Goal: Find specific page/section: Find specific page/section

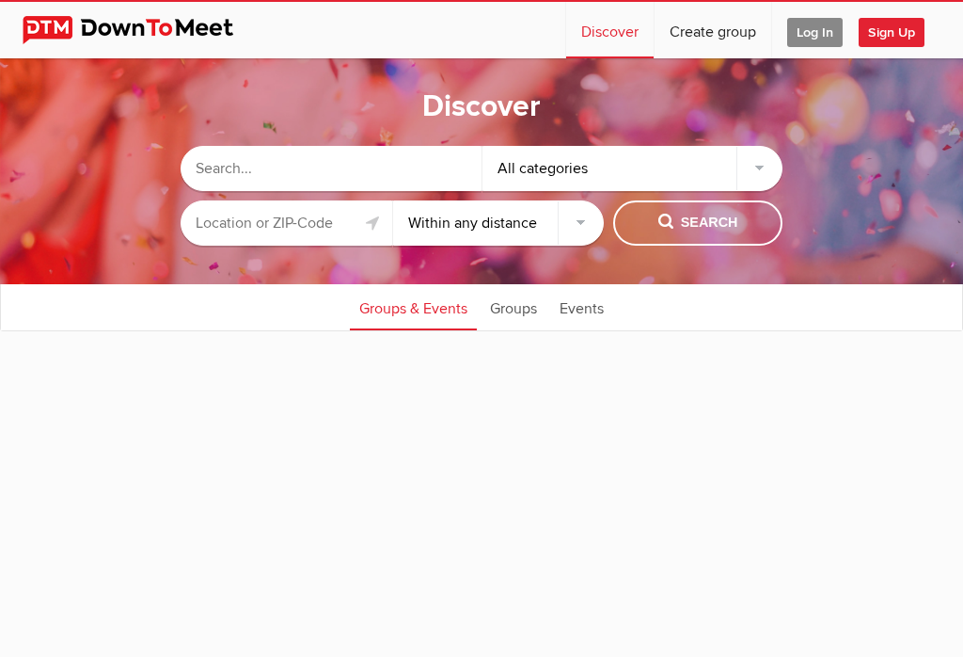
select select "null"
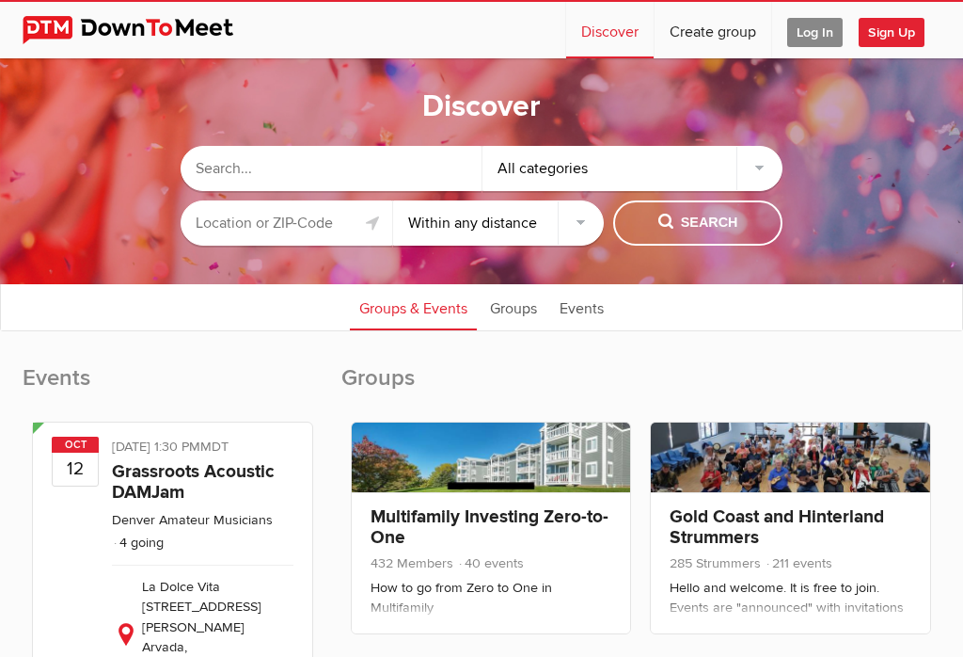
click at [323, 224] on input "text" at bounding box center [287, 222] width 212 height 45
click at [320, 229] on input "text" at bounding box center [287, 222] width 212 height 45
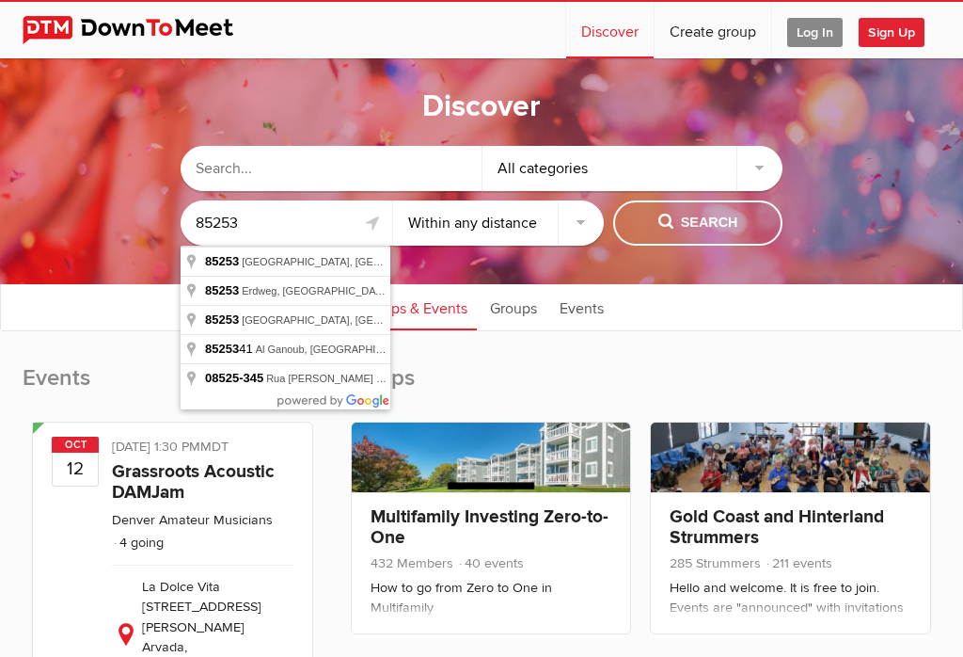
click at [723, 228] on span "Search" at bounding box center [698, 223] width 80 height 21
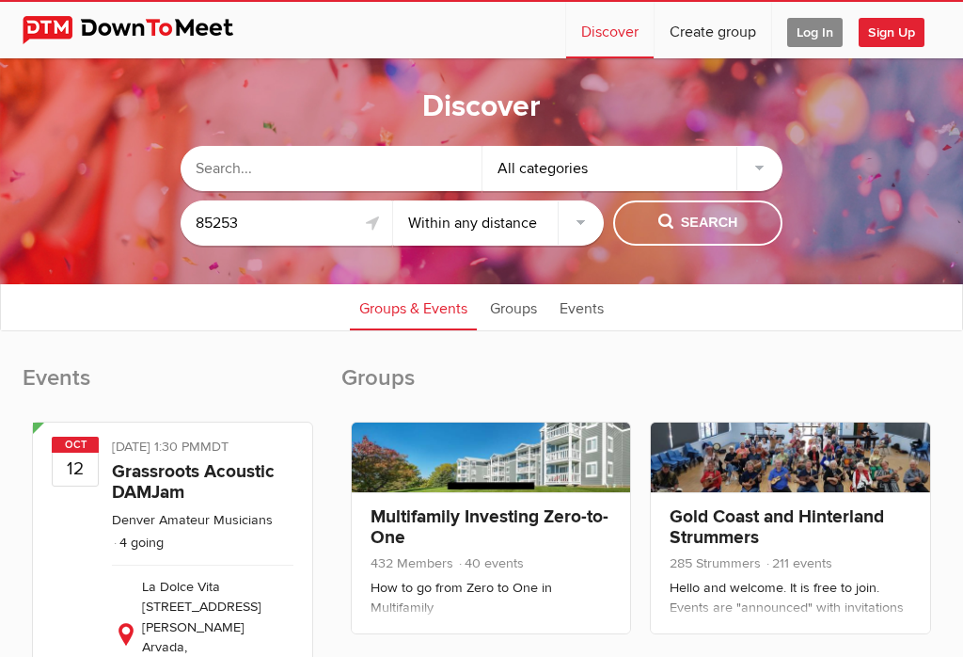
click at [713, 221] on span "Search" at bounding box center [698, 223] width 80 height 21
click at [326, 224] on input "85253" at bounding box center [287, 222] width 212 height 45
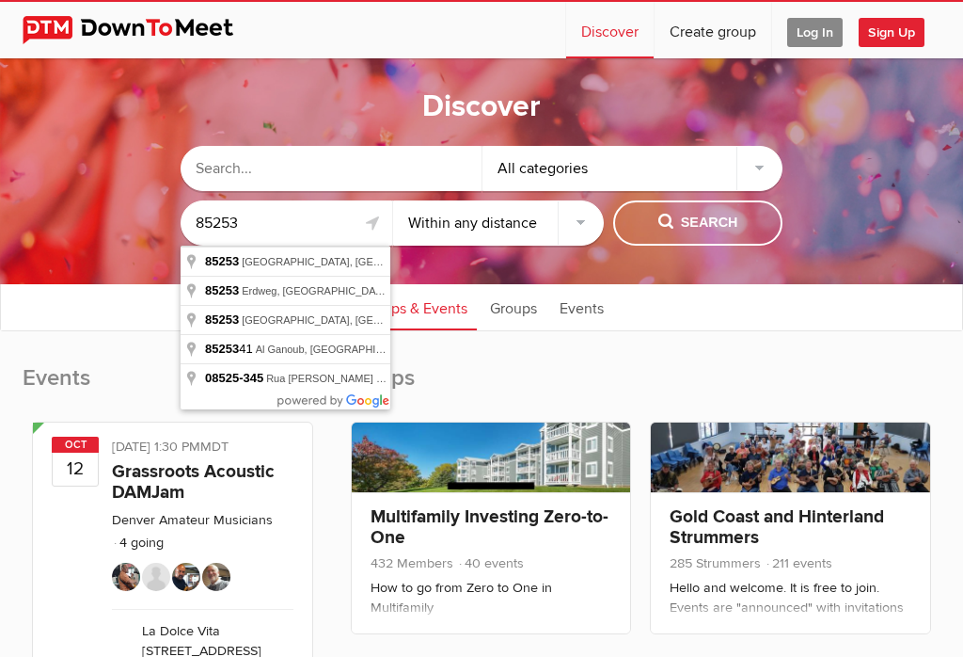
type input "[GEOGRAPHIC_DATA], [GEOGRAPHIC_DATA]"
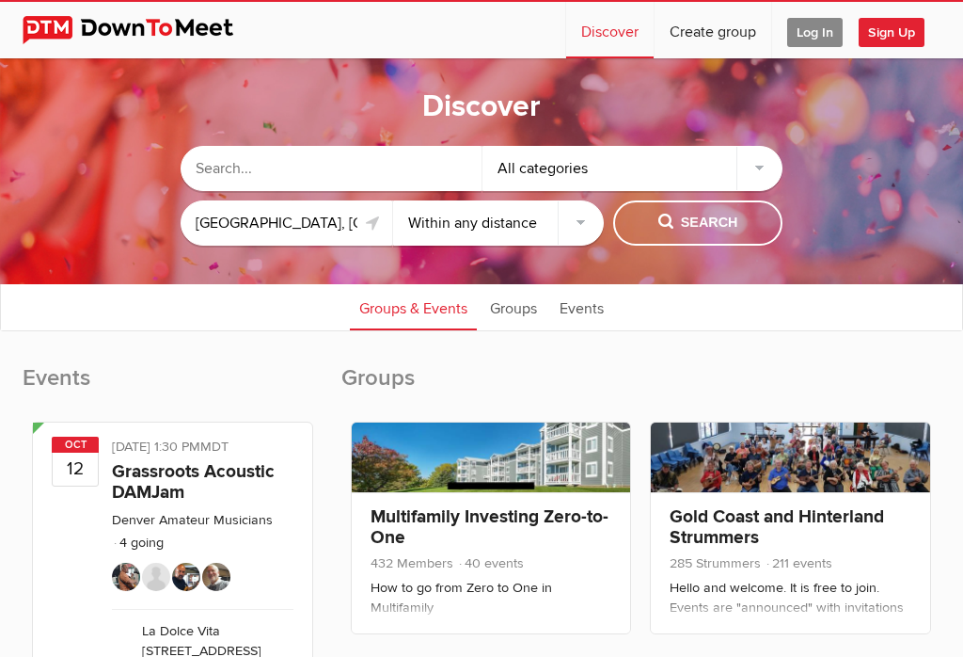
click at [710, 218] on span "Search" at bounding box center [698, 223] width 80 height 21
click at [710, 229] on span "Search" at bounding box center [698, 223] width 80 height 21
click at [700, 228] on span "Search" at bounding box center [698, 223] width 80 height 21
click at [576, 223] on select "Within 10 miles Within 25 miles Within 50 miles Within 100 miles Within any dis…" at bounding box center [499, 222] width 212 height 45
click at [703, 222] on span "Search" at bounding box center [698, 223] width 80 height 21
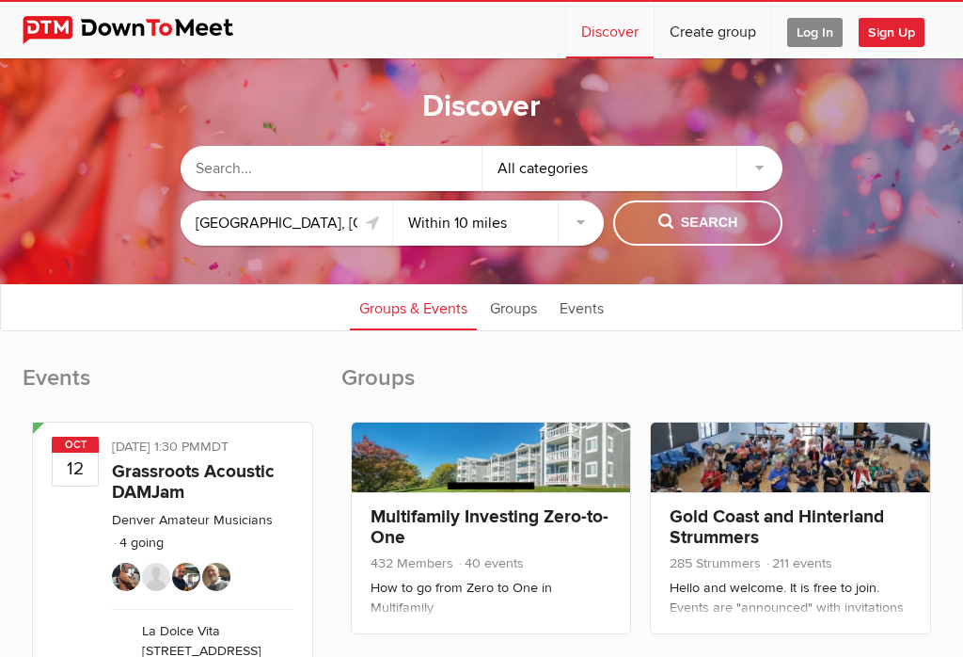
click at [720, 227] on span "Search" at bounding box center [698, 223] width 80 height 21
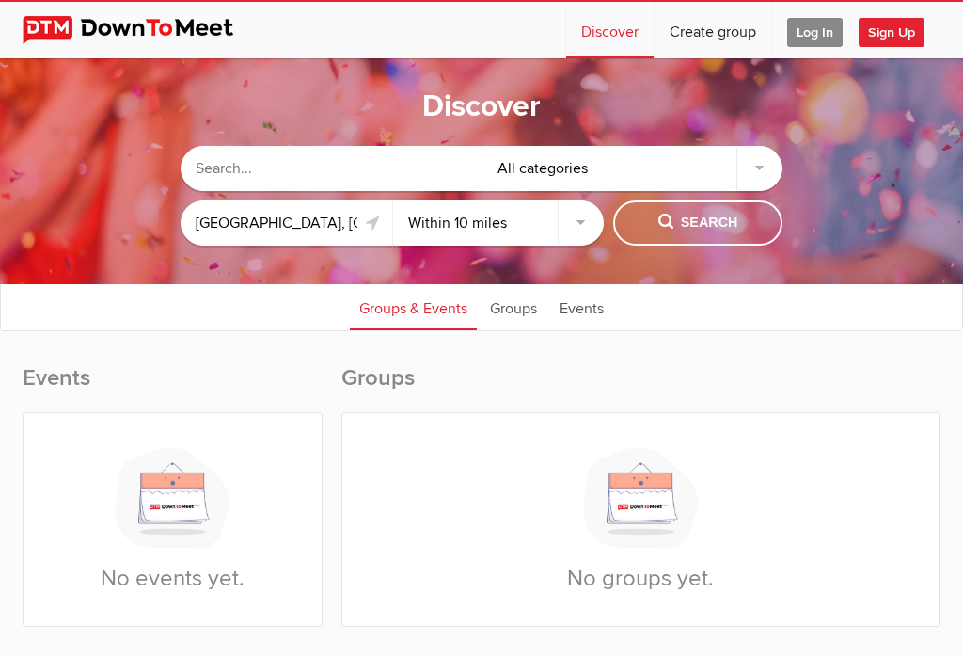
click at [564, 226] on select "Within 10 miles Within 25 miles Within 50 miles Within 100 miles Within any dis…" at bounding box center [499, 222] width 212 height 45
click at [712, 223] on span "Search" at bounding box center [698, 223] width 80 height 21
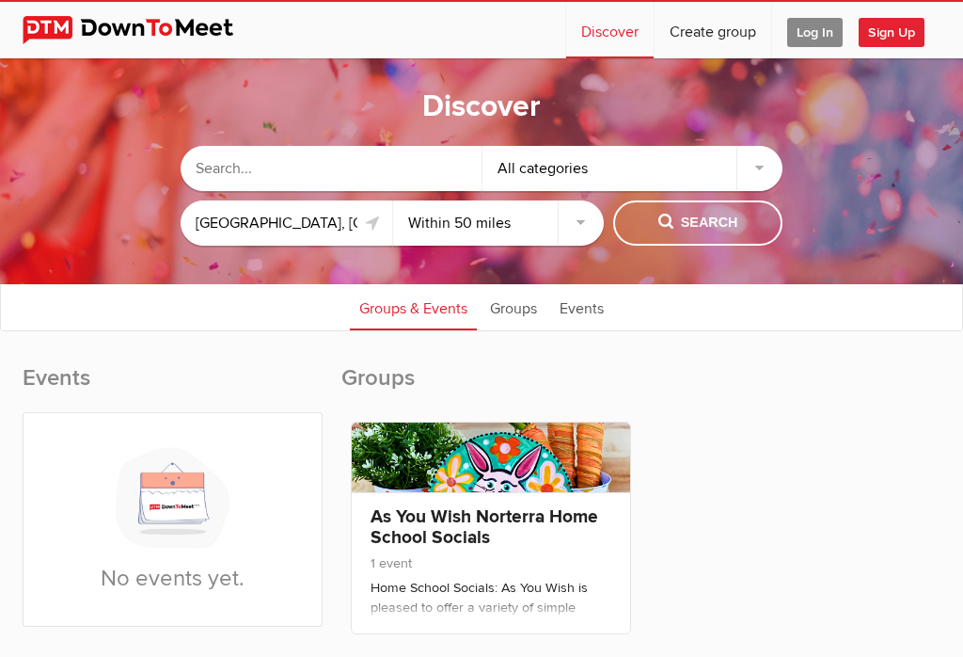
click at [565, 236] on select "Within 10 miles Within 25 miles Within 50 miles Within 100 miles Within any dis…" at bounding box center [499, 222] width 212 height 45
select select "100"
click at [721, 225] on span "Search" at bounding box center [698, 223] width 80 height 21
click at [706, 236] on button "Search" at bounding box center [697, 222] width 169 height 45
click at [521, 312] on link "Groups" at bounding box center [514, 306] width 66 height 47
